Goal: Understand process/instructions: Learn how to perform a task or action

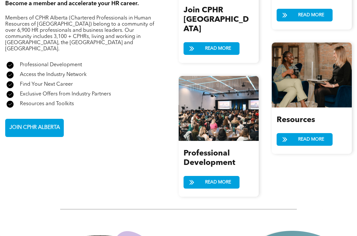
scroll to position [773, 0]
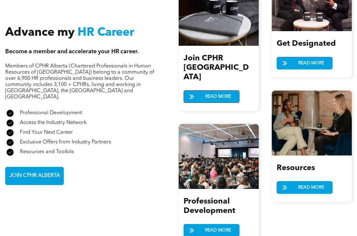
click at [222, 91] on span "READ MORE" at bounding box center [218, 97] width 31 height 12
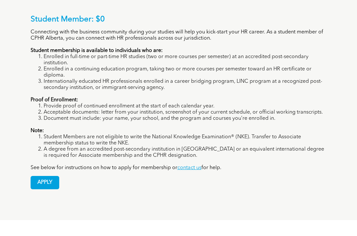
scroll to position [507, 0]
click at [52, 176] on span "APPLY" at bounding box center [45, 182] width 28 height 13
click at [39, 176] on span "APPLY" at bounding box center [45, 182] width 28 height 13
click at [53, 176] on span "APPLY" at bounding box center [45, 182] width 28 height 13
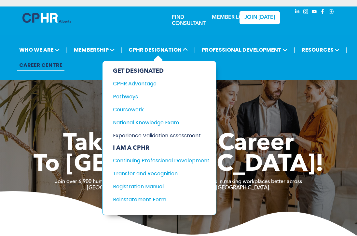
click at [143, 139] on div "Experience Validation Assessment" at bounding box center [156, 136] width 87 height 8
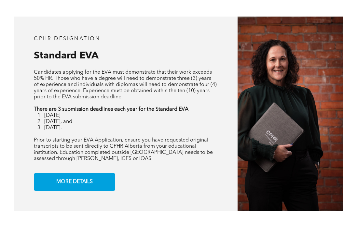
scroll to position [490, 0]
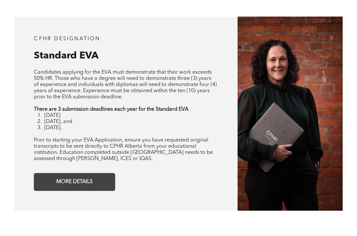
click at [48, 188] on link "MORE DETAILS" at bounding box center [74, 182] width 81 height 18
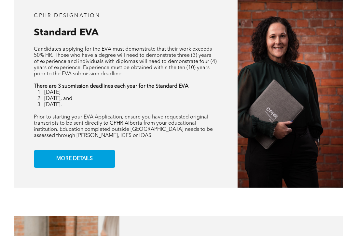
scroll to position [512, 0]
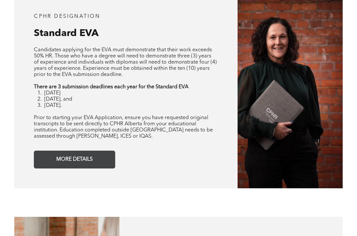
click at [77, 155] on span "MORE DETAILS" at bounding box center [74, 159] width 41 height 13
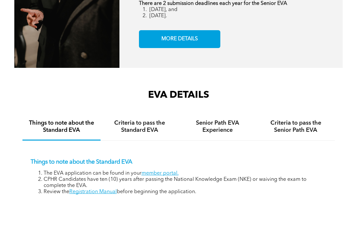
scroll to position [926, 0]
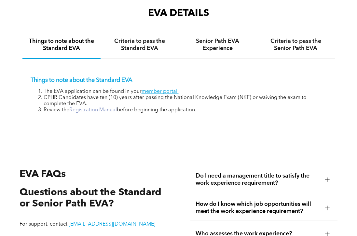
click at [92, 110] on link "Registration Manual" at bounding box center [92, 110] width 47 height 5
